Goal: Task Accomplishment & Management: Use online tool/utility

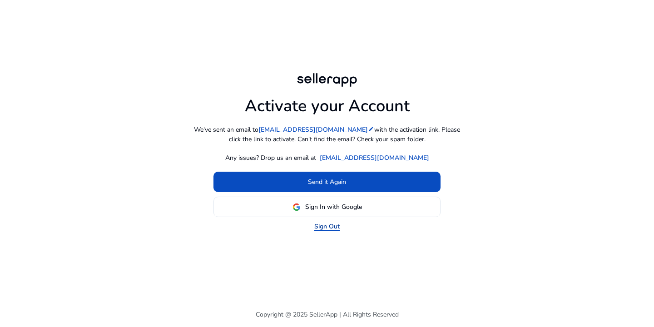
click at [322, 229] on link "Sign Out" at bounding box center [326, 226] width 25 height 10
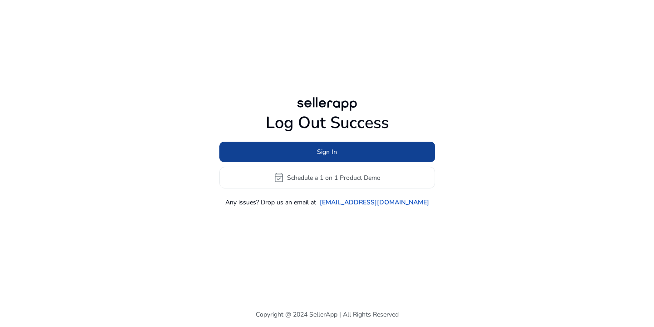
click at [334, 147] on span "Sign In" at bounding box center [327, 152] width 20 height 10
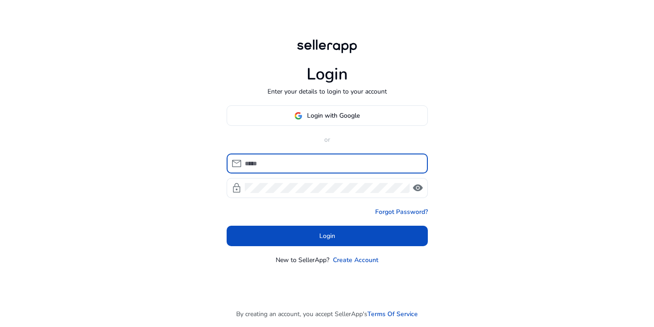
type input "**********"
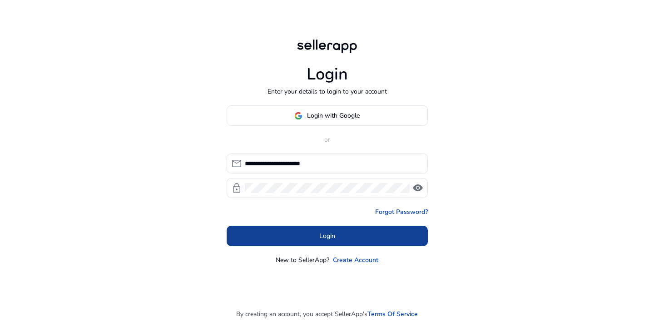
click at [320, 229] on span at bounding box center [326, 236] width 201 height 22
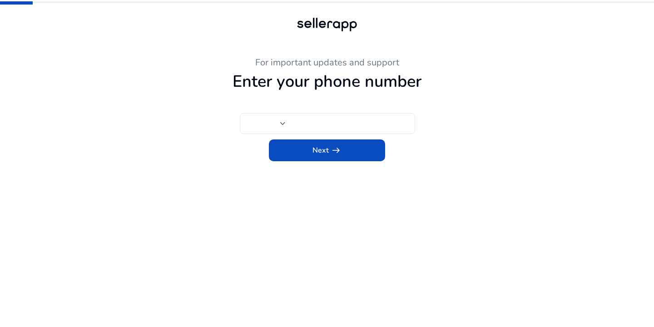
type input "***"
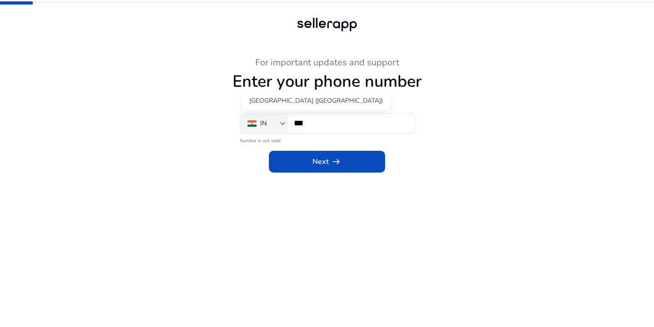
click at [257, 125] on div "IN" at bounding box center [263, 123] width 33 height 10
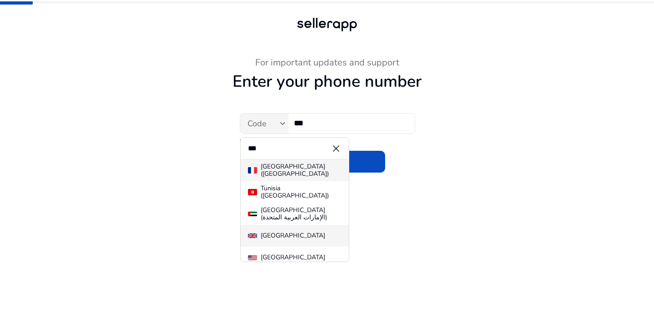
type input "***"
click at [295, 235] on div "[GEOGRAPHIC_DATA]" at bounding box center [292, 235] width 64 height 7
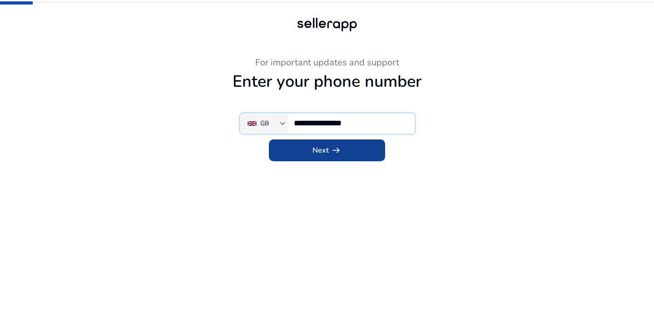
type input "**********"
click at [310, 145] on span at bounding box center [327, 150] width 116 height 22
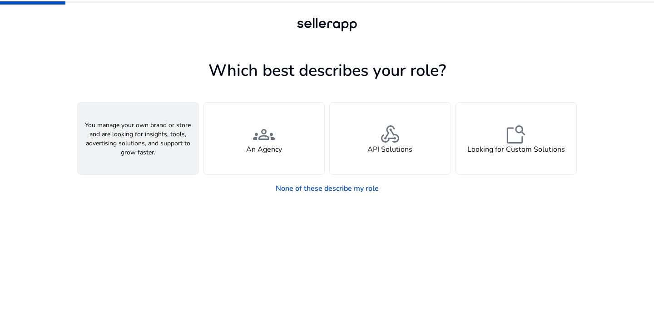
click at [165, 136] on div "person A Seller" at bounding box center [138, 139] width 121 height 72
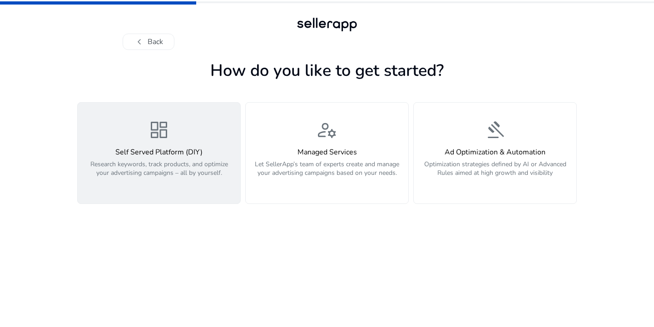
click at [129, 172] on p "Research keywords, track products, and optimize your advertising campaigns – al…" at bounding box center [159, 173] width 152 height 27
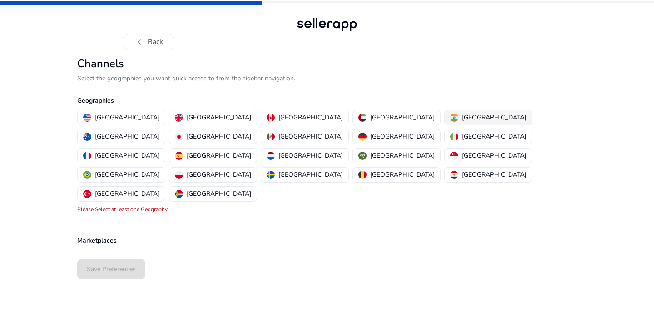
click at [450, 118] on img "button" at bounding box center [454, 117] width 8 height 8
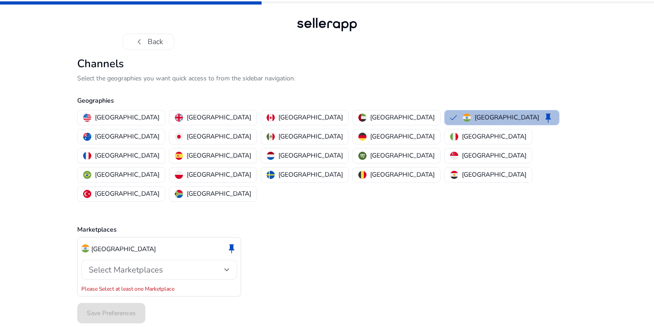
click at [143, 264] on span "Select Marketplaces" at bounding box center [125, 269] width 74 height 11
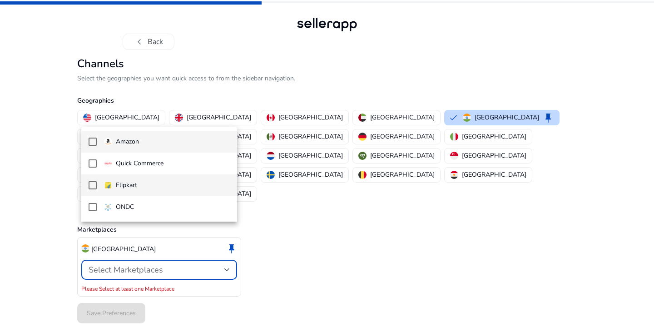
click at [147, 185] on span "Flipkart" at bounding box center [167, 185] width 126 height 10
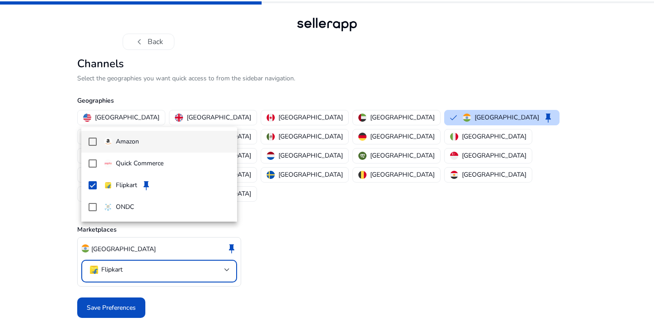
click at [141, 143] on span "Amazon" at bounding box center [167, 142] width 126 height 10
click at [139, 140] on span "Amazon keep Set Default" at bounding box center [167, 141] width 126 height 16
click at [135, 137] on p "Amazon" at bounding box center [127, 142] width 23 height 10
click at [133, 273] on div at bounding box center [327, 163] width 654 height 327
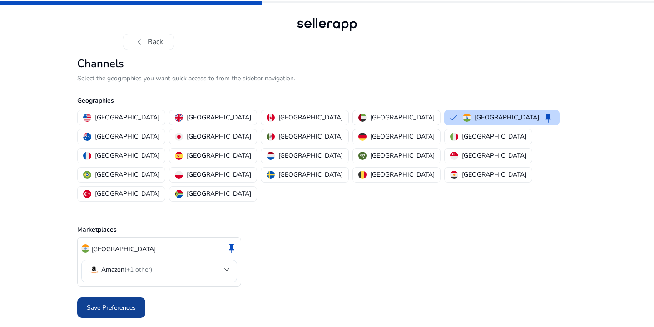
click at [123, 297] on span at bounding box center [111, 308] width 68 height 22
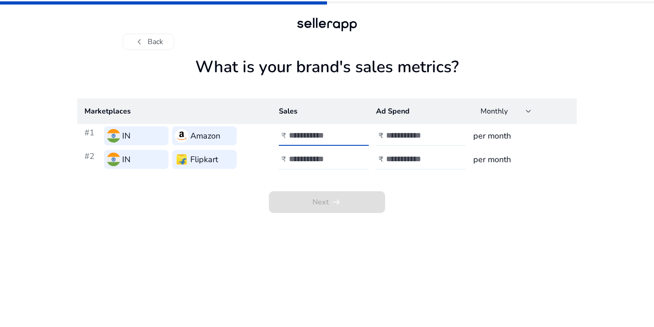
click at [309, 138] on input "number" at bounding box center [319, 135] width 61 height 10
type input "***"
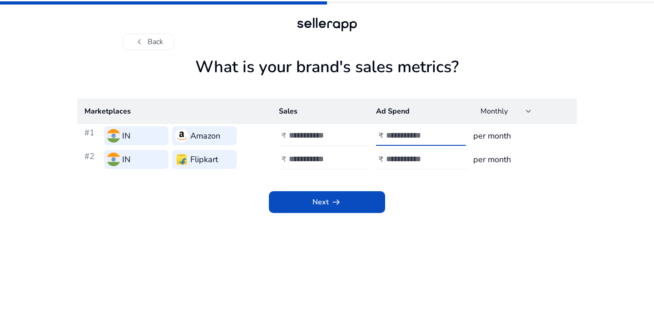
type input "***"
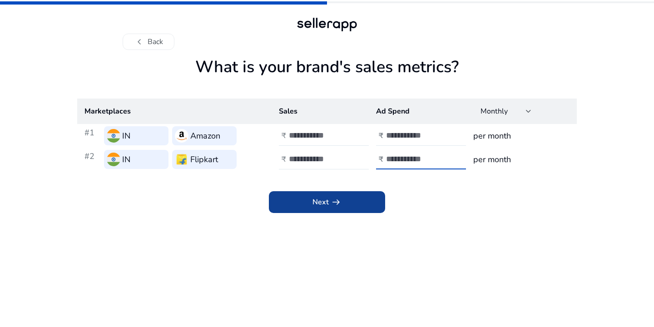
type input "***"
click at [350, 199] on span at bounding box center [327, 202] width 116 height 22
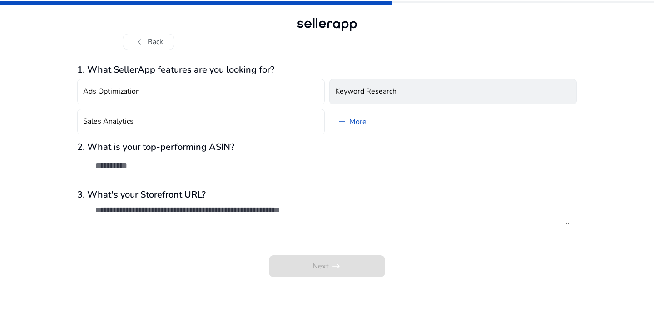
click at [349, 92] on h4 "Keyword Research" at bounding box center [365, 91] width 61 height 9
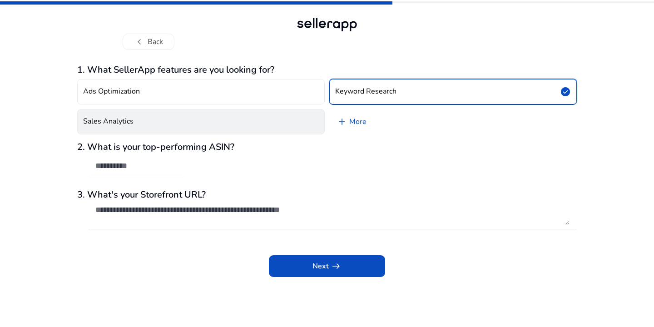
click at [260, 115] on button "Sales Analytics" at bounding box center [200, 121] width 247 height 25
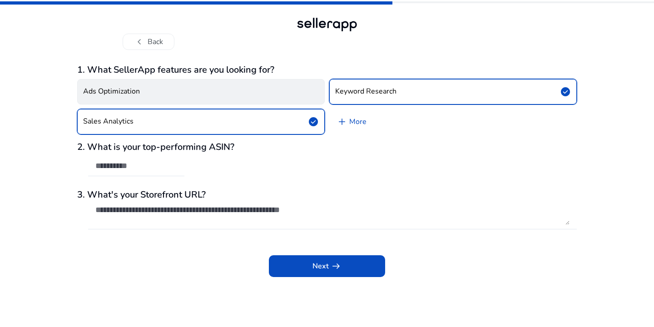
click at [264, 84] on button "Ads Optimization" at bounding box center [200, 91] width 247 height 25
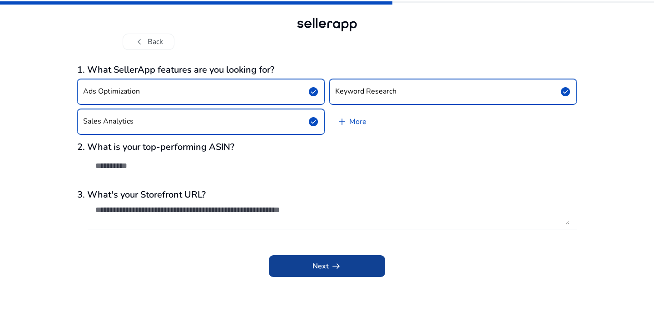
click at [316, 262] on span "Next arrow_right_alt" at bounding box center [326, 265] width 29 height 11
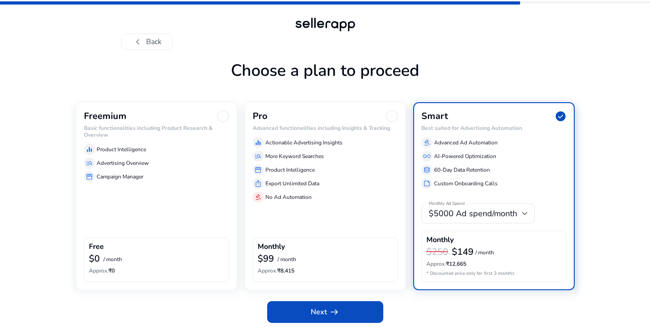
click at [184, 217] on div "Freemium Basic functionalities including Product Research & Overview equalizer …" at bounding box center [157, 195] width 162 height 187
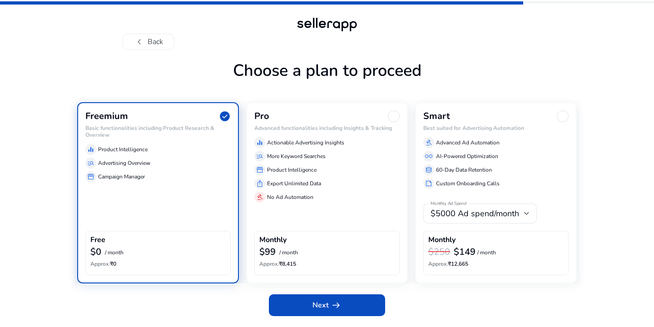
click at [325, 228] on div "Pro Advanced functionalities including Insights & Tracking equalizer Actionable…" at bounding box center [327, 192] width 162 height 181
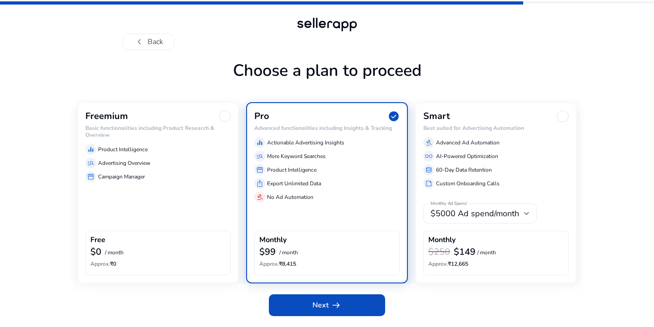
click at [490, 217] on span "$5000 Ad spend/month" at bounding box center [474, 213] width 88 height 11
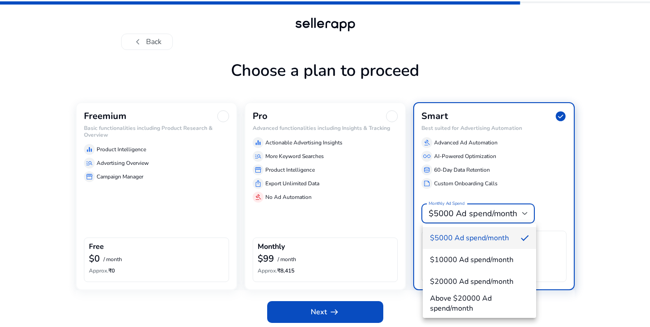
click at [328, 301] on div at bounding box center [325, 163] width 650 height 327
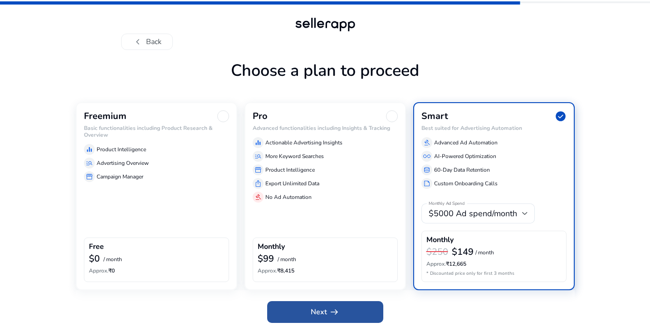
click at [330, 309] on span "arrow_right_alt" at bounding box center [334, 311] width 11 height 11
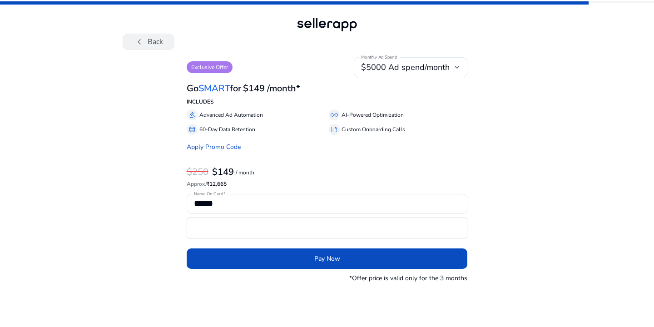
click at [139, 38] on span "chevron_left" at bounding box center [139, 41] width 11 height 11
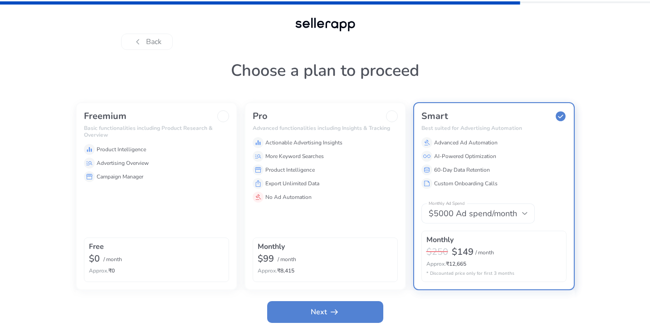
click at [143, 167] on p "Advertising Overview" at bounding box center [123, 163] width 52 height 8
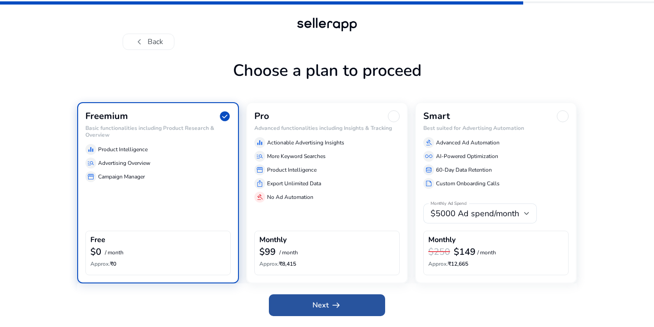
click at [316, 310] on span at bounding box center [327, 305] width 116 height 22
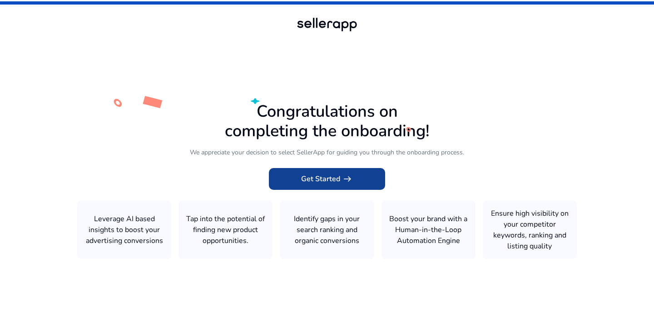
click at [361, 181] on span at bounding box center [327, 179] width 116 height 22
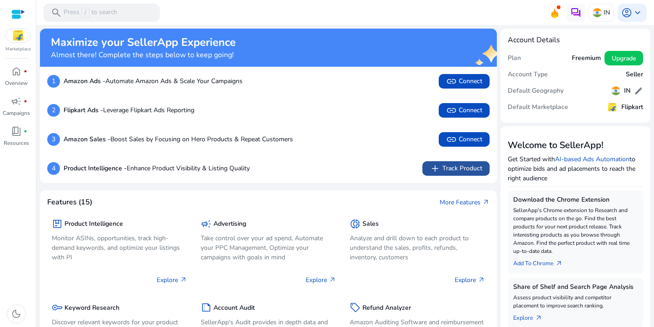
click at [463, 174] on span at bounding box center [455, 168] width 67 height 22
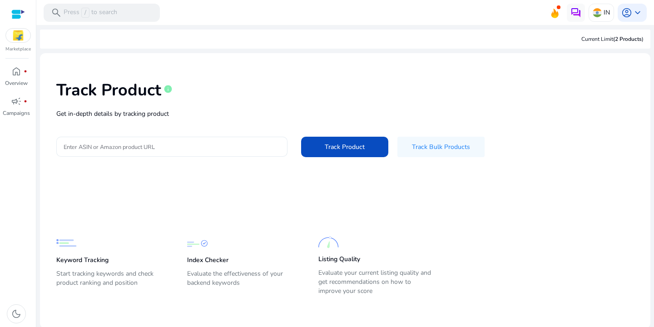
click at [209, 147] on input "Enter ASIN or Amazon product URL" at bounding box center [172, 147] width 216 height 10
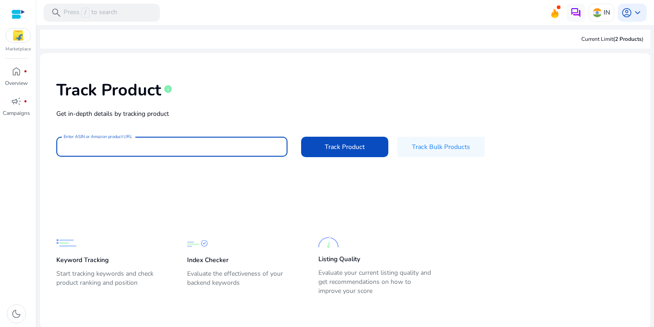
paste input "**********"
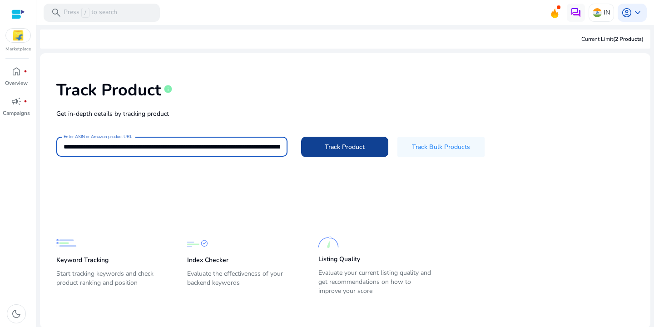
scroll to position [0, 1427]
type input "**********"
click at [337, 147] on span "Track Product" at bounding box center [344, 147] width 40 height 10
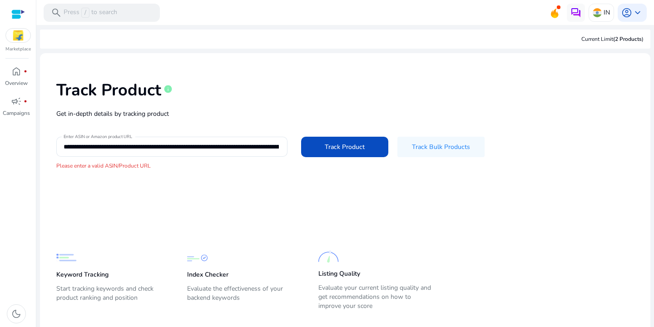
click at [18, 37] on img at bounding box center [18, 36] width 25 height 14
click at [16, 13] on div at bounding box center [18, 14] width 14 height 10
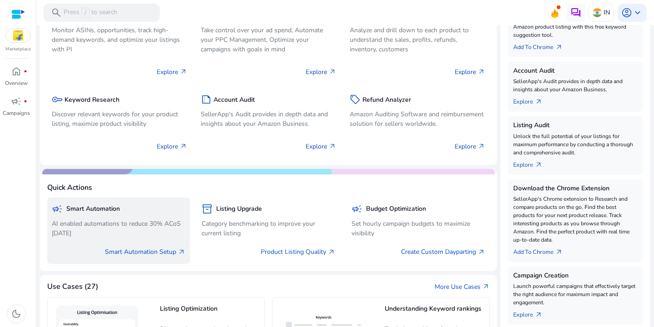
scroll to position [183, 0]
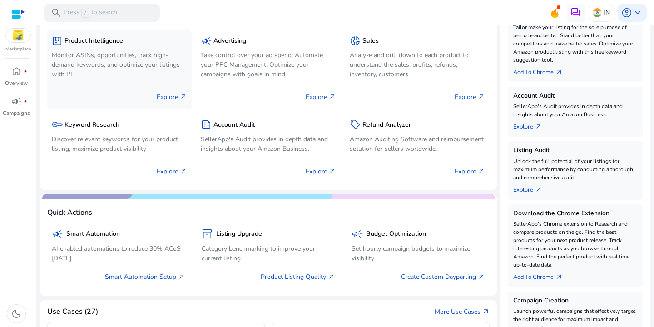
click at [130, 71] on p "Monitor ASINs, opportunities, track high-demand keywords, and optimize your lis…" at bounding box center [119, 64] width 135 height 29
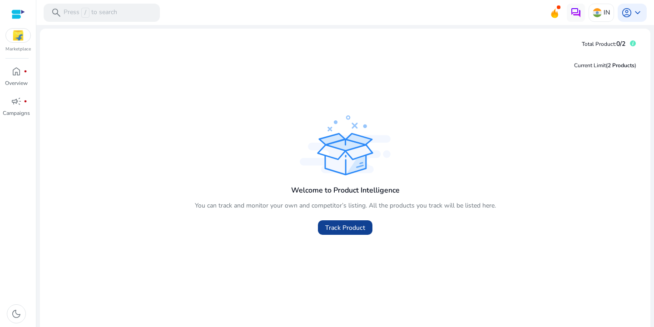
click at [347, 235] on span at bounding box center [345, 227] width 54 height 22
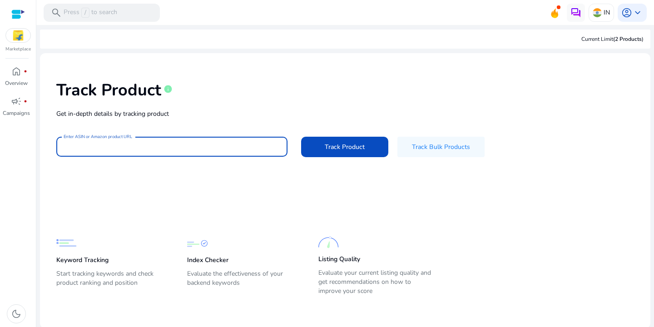
click at [156, 148] on input "Enter ASIN or Amazon product URL" at bounding box center [172, 147] width 216 height 10
paste input "**********"
type input "**********"
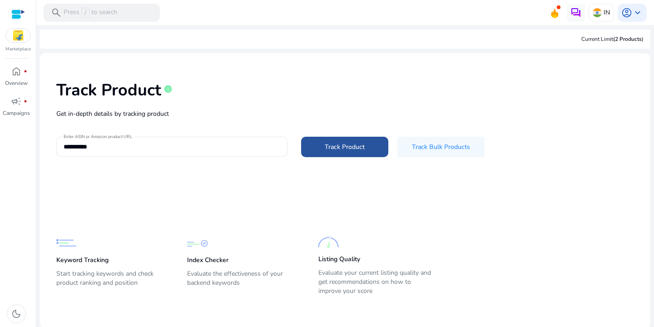
click at [361, 147] on span "Track Product" at bounding box center [344, 147] width 40 height 10
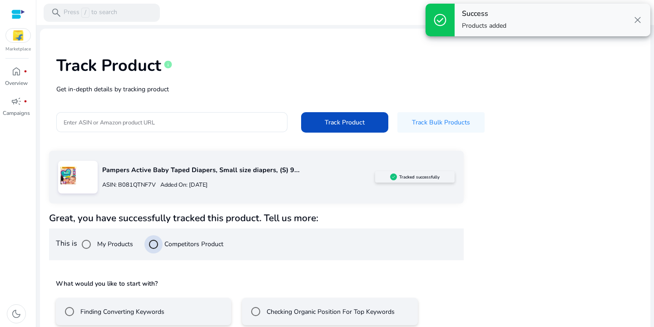
scroll to position [71, 0]
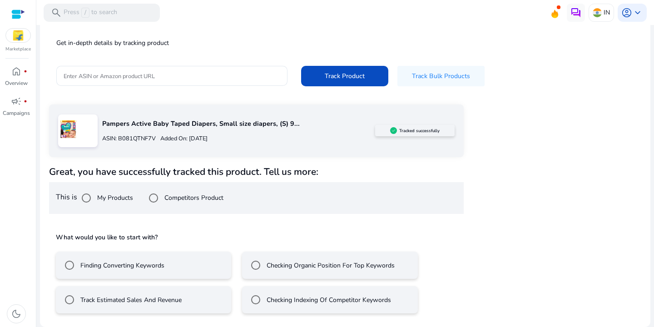
click at [152, 269] on label "Finding Converting Keywords" at bounding box center [122, 265] width 86 height 10
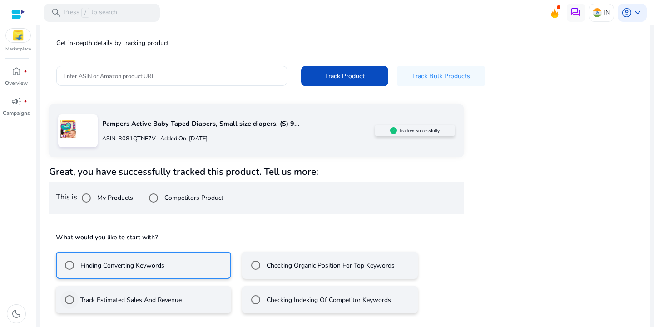
click at [164, 305] on div "Track Estimated Sales And Revenue" at bounding box center [120, 299] width 121 height 18
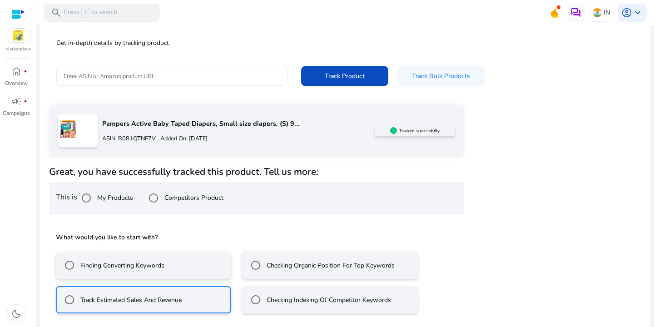
click at [277, 293] on div "Checking Indexing Of Competitor Keywords" at bounding box center [318, 299] width 144 height 18
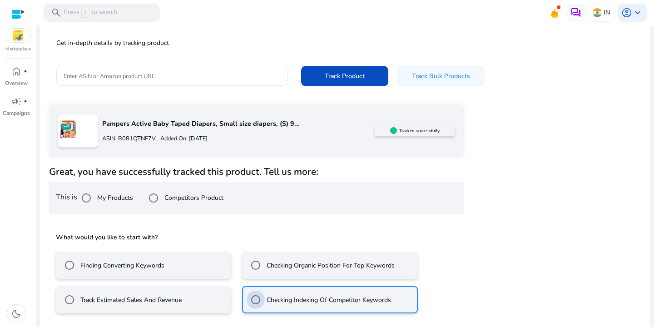
click at [282, 267] on label "Checking Organic Position For Top Keywords" at bounding box center [330, 265] width 130 height 10
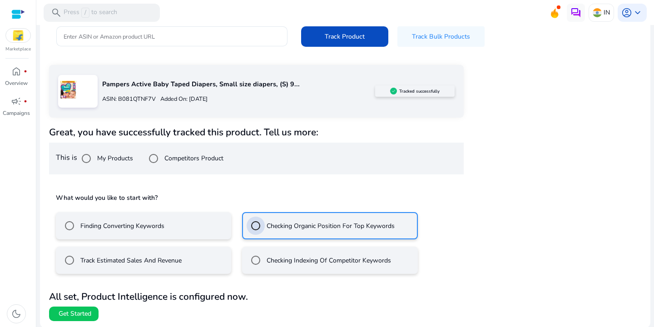
scroll to position [111, 0]
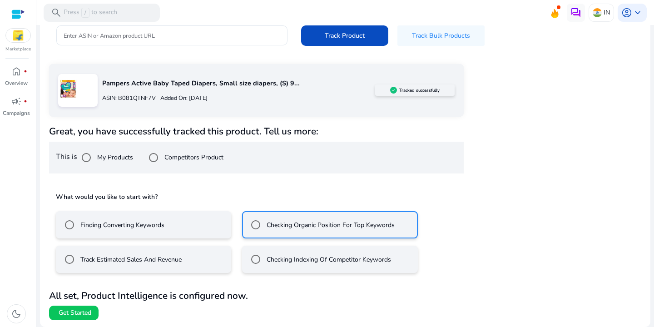
click at [166, 265] on div "Track Estimated Sales And Revenue" at bounding box center [120, 259] width 121 height 18
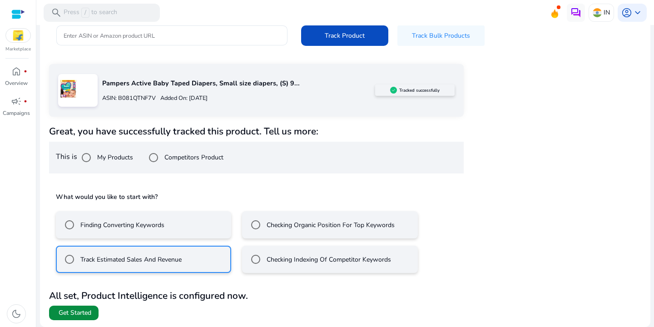
click at [85, 309] on span "Get Started" at bounding box center [75, 312] width 33 height 9
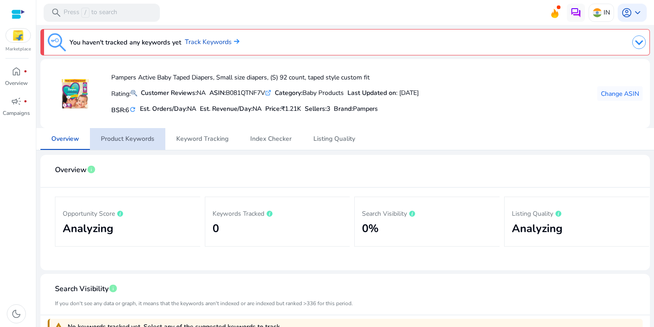
click at [137, 144] on span "Product Keywords" at bounding box center [128, 139] width 54 height 22
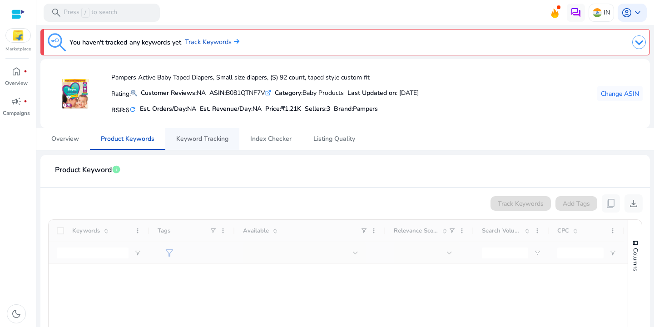
click at [194, 142] on span "Keyword Tracking" at bounding box center [202, 139] width 52 height 6
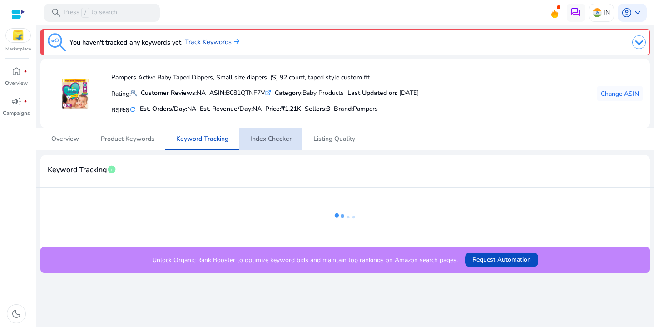
click at [270, 141] on span "Index Checker" at bounding box center [270, 139] width 41 height 6
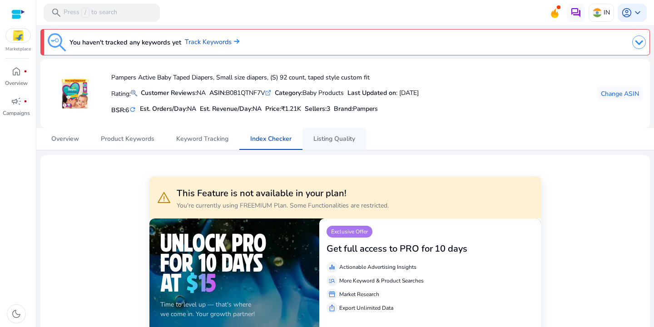
click at [346, 139] on span "Listing Quality" at bounding box center [334, 139] width 42 height 6
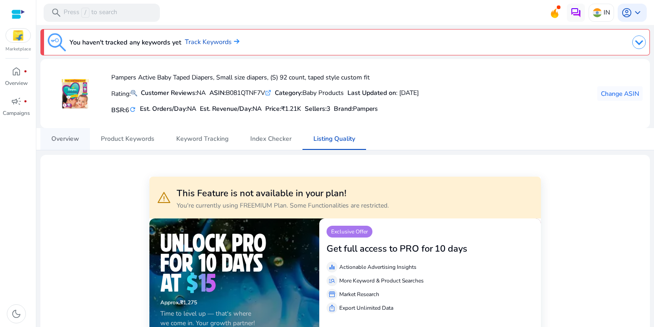
click at [54, 142] on span "Overview" at bounding box center [65, 139] width 28 height 6
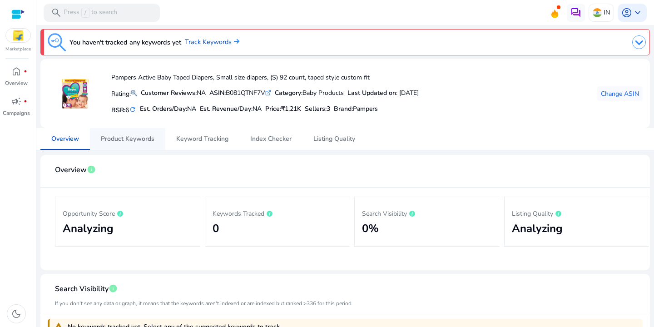
click at [124, 137] on span "Product Keywords" at bounding box center [128, 139] width 54 height 6
